Goal: Task Accomplishment & Management: Complete application form

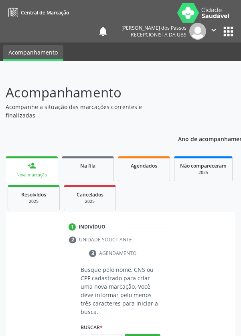
click at [98, 336] on input "text" at bounding box center [101, 341] width 41 height 14
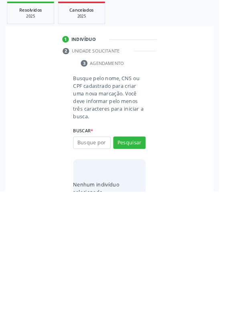
scroll to position [63, 0]
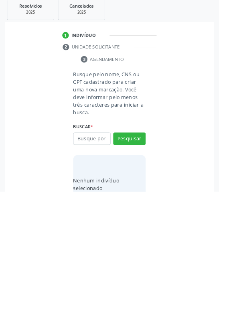
click at [91, 279] on input "text" at bounding box center [101, 278] width 41 height 14
click at [88, 277] on input "text" at bounding box center [101, 278] width 41 height 14
click at [90, 279] on input "text" at bounding box center [101, 278] width 41 height 14
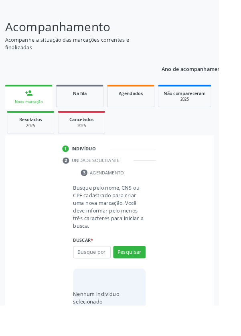
click at [31, 109] on div "Nova marcação" at bounding box center [31, 112] width 41 height 6
click at [100, 281] on input "text" at bounding box center [101, 278] width 41 height 14
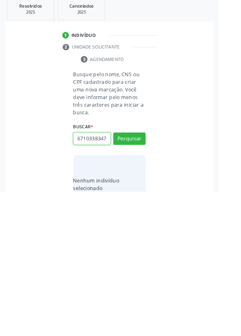
scroll to position [0, 2]
type input "67103383472"
click at [143, 275] on button "Pesquisar" at bounding box center [143, 278] width 36 height 14
type input "67103383472"
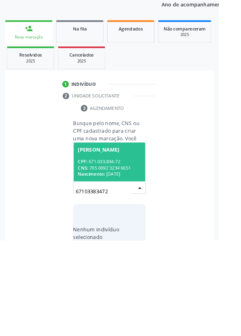
scroll to position [63, 0]
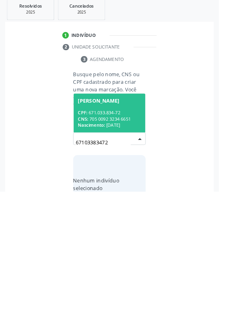
click at [110, 248] on div "CPF: 671.033.834-72" at bounding box center [120, 249] width 69 height 7
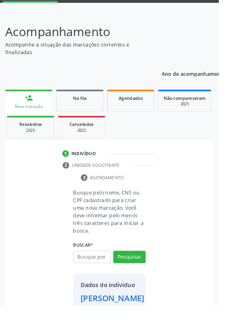
scroll to position [46, 0]
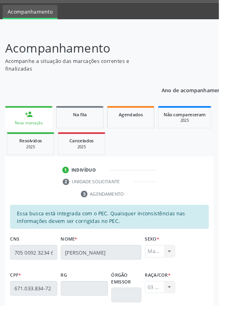
scroll to position [39, 0]
